Goal: Find specific page/section: Find specific page/section

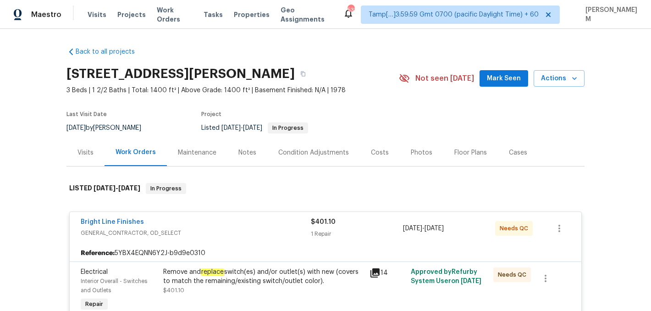
click at [178, 11] on span "Work Orders" at bounding box center [175, 14] width 36 height 18
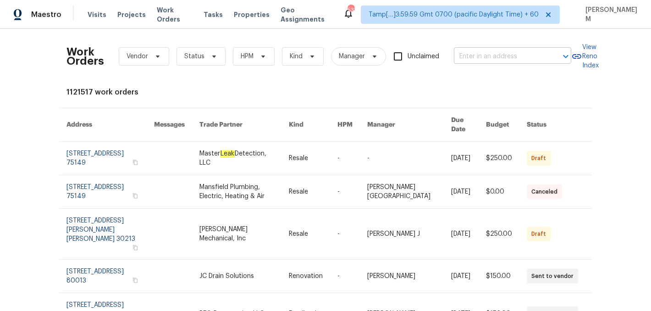
click at [460, 49] on input "text" at bounding box center [500, 56] width 92 height 14
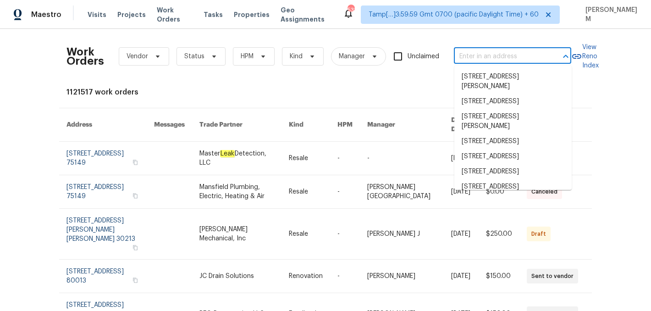
paste input "[STREET_ADDRESS]"
type input "[STREET_ADDRESS]"
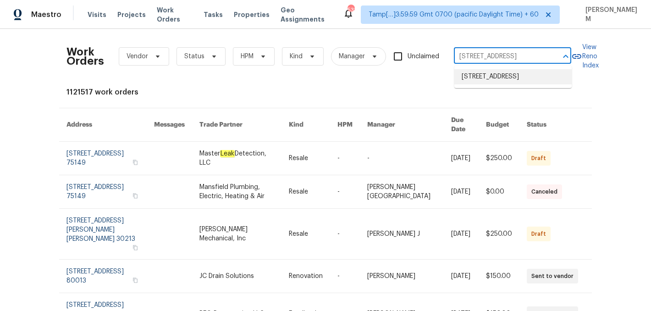
click at [513, 79] on li "[STREET_ADDRESS]" at bounding box center [512, 76] width 117 height 15
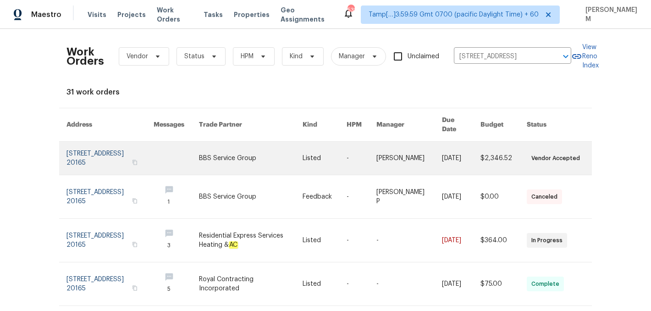
click at [368, 142] on link at bounding box center [361, 158] width 30 height 33
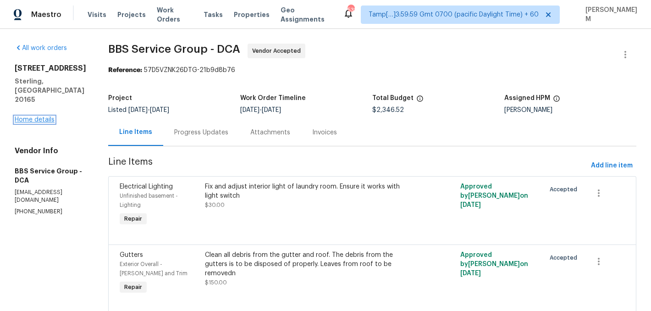
click at [49, 116] on link "Home details" at bounding box center [35, 119] width 40 height 6
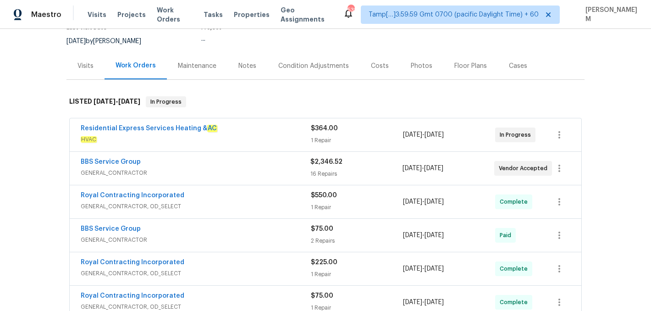
scroll to position [88, 0]
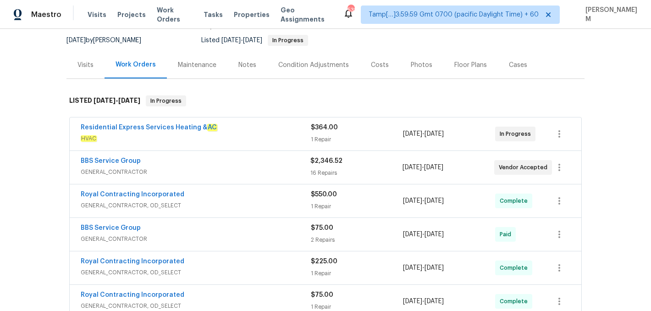
click at [263, 126] on div "Residential Express Services Heating & AC" at bounding box center [196, 128] width 230 height 11
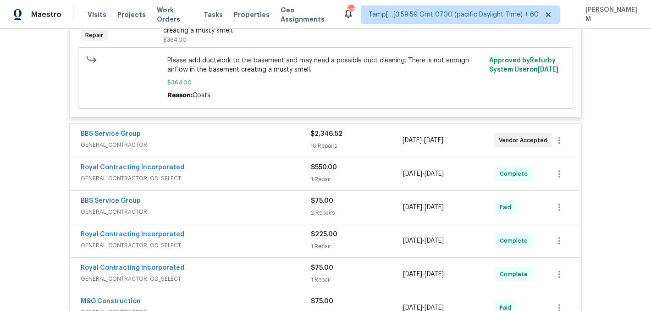
scroll to position [263, 0]
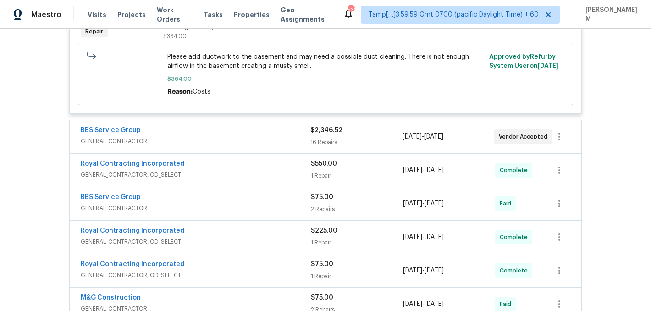
click at [283, 139] on span "GENERAL_CONTRACTOR" at bounding box center [196, 141] width 230 height 9
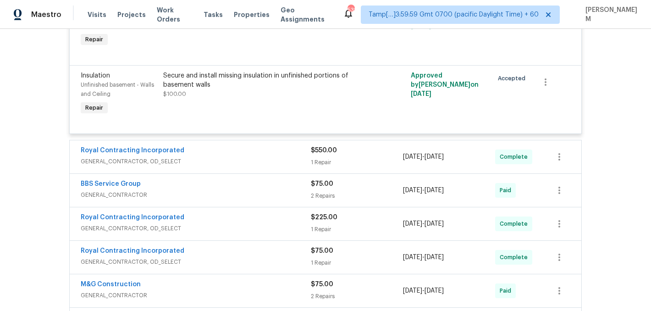
scroll to position [1450, 0]
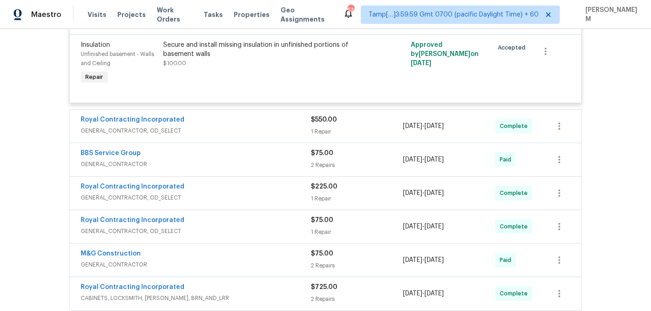
click at [289, 126] on div "Royal Contracting Incorporated" at bounding box center [196, 120] width 230 height 11
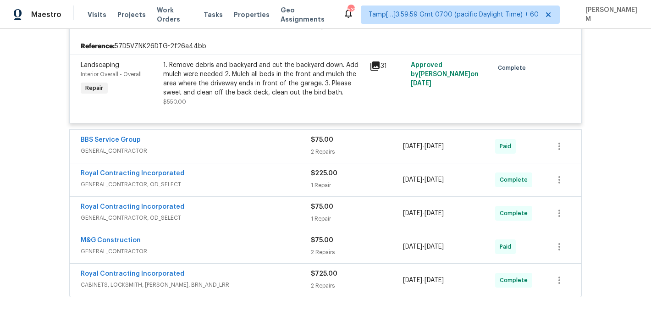
scroll to position [1565, 0]
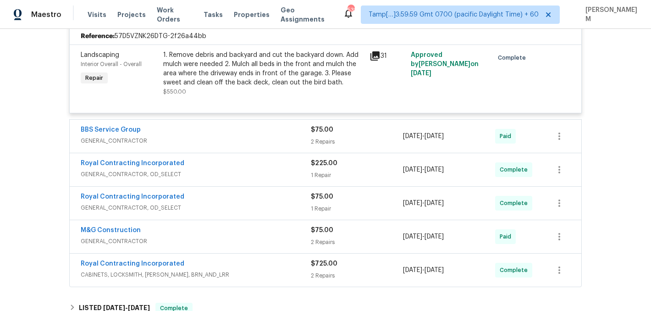
click at [274, 143] on span "GENERAL_CONTRACTOR" at bounding box center [196, 140] width 230 height 9
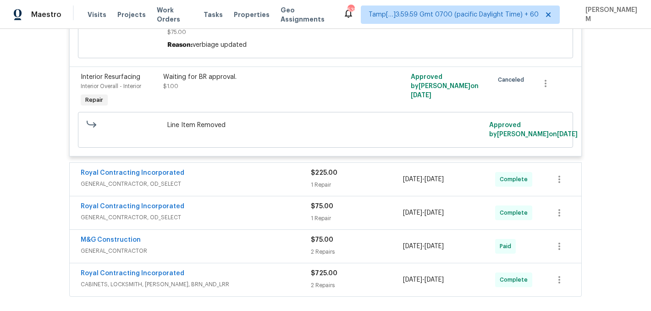
scroll to position [1870, 0]
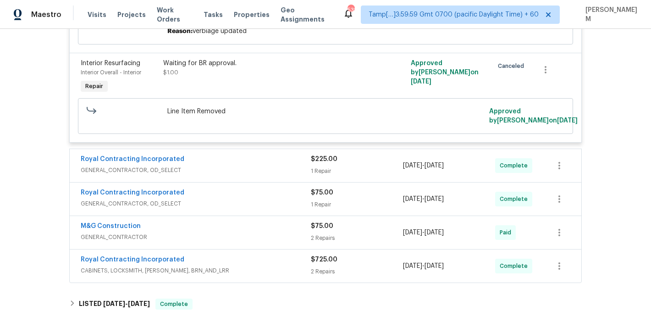
click at [270, 165] on div "Royal Contracting Incorporated" at bounding box center [196, 159] width 230 height 11
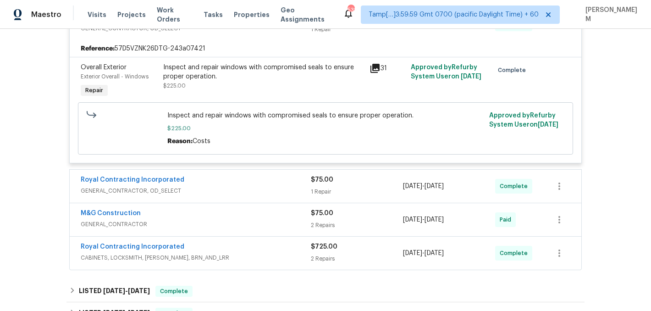
scroll to position [2037, 0]
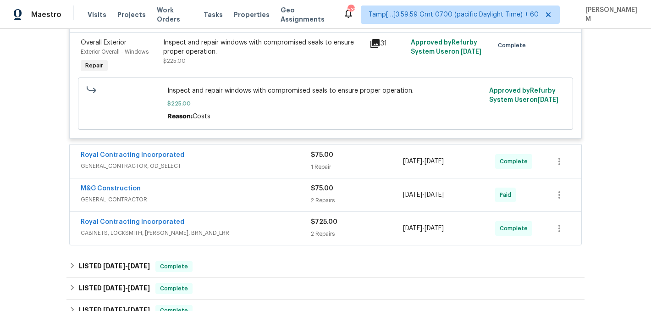
click at [250, 161] on div "Royal Contracting Incorporated" at bounding box center [196, 155] width 230 height 11
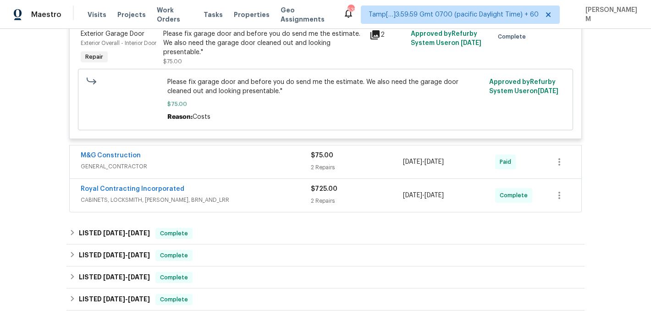
scroll to position [2308, 0]
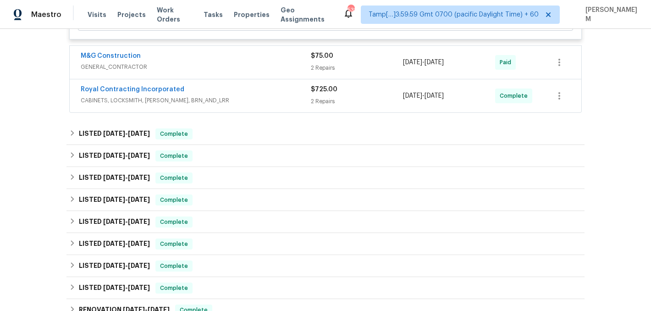
click at [277, 71] on span "GENERAL_CONTRACTOR" at bounding box center [196, 66] width 230 height 9
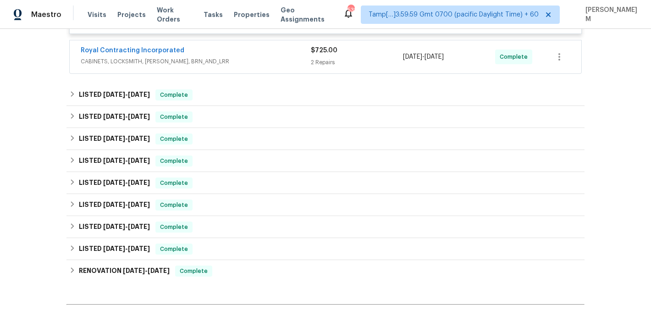
scroll to position [2665, 0]
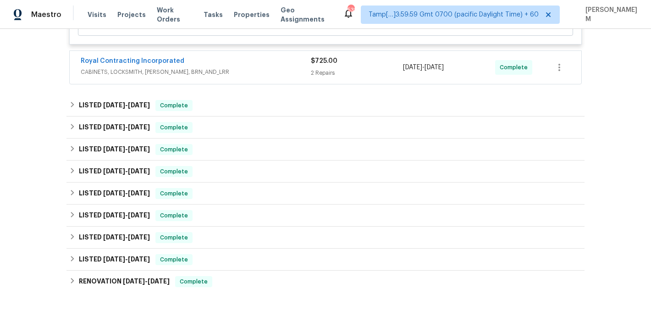
click at [281, 67] on div "Royal Contracting Incorporated" at bounding box center [196, 61] width 230 height 11
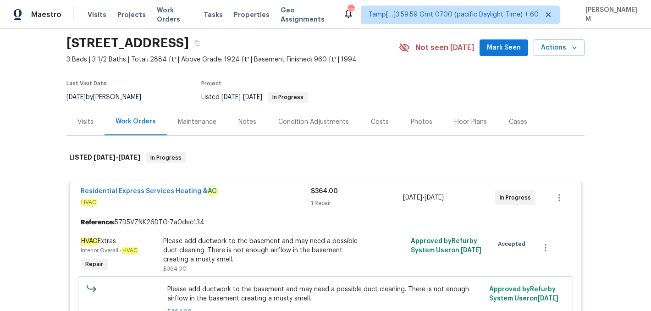
scroll to position [28, 0]
